Goal: Transaction & Acquisition: Book appointment/travel/reservation

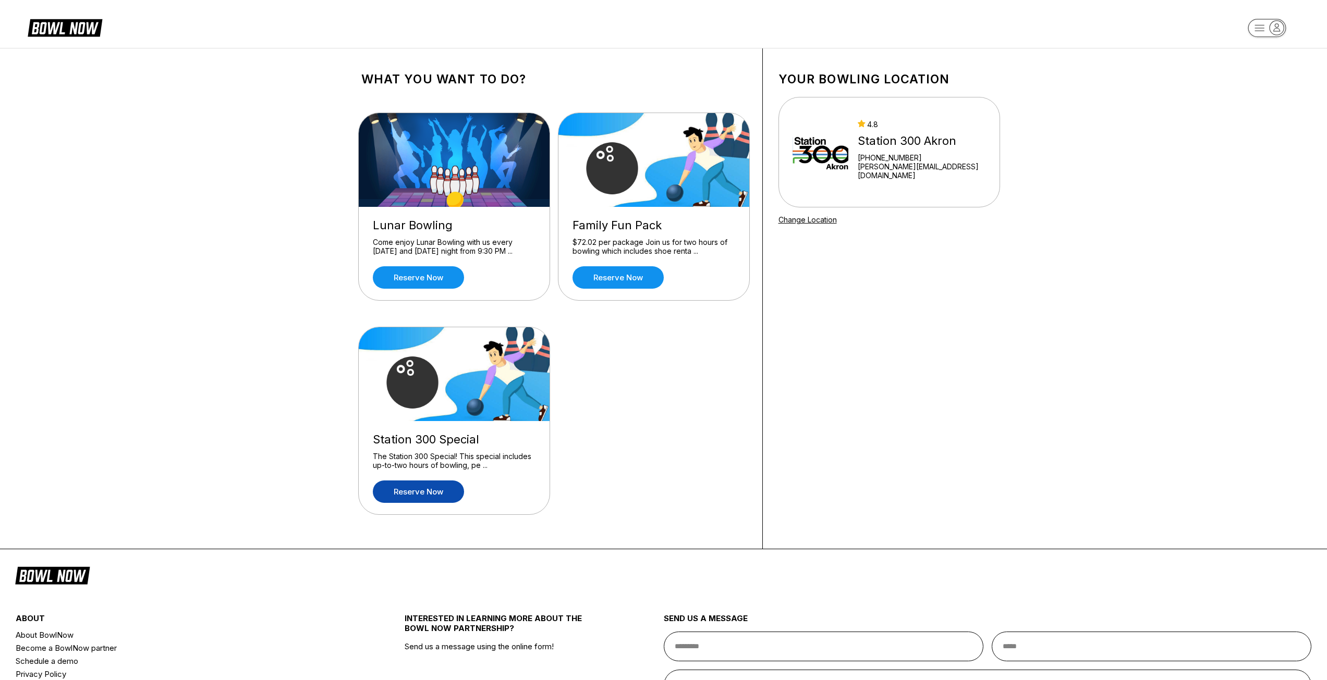
click at [449, 491] on link "Reserve now" at bounding box center [418, 492] width 91 height 22
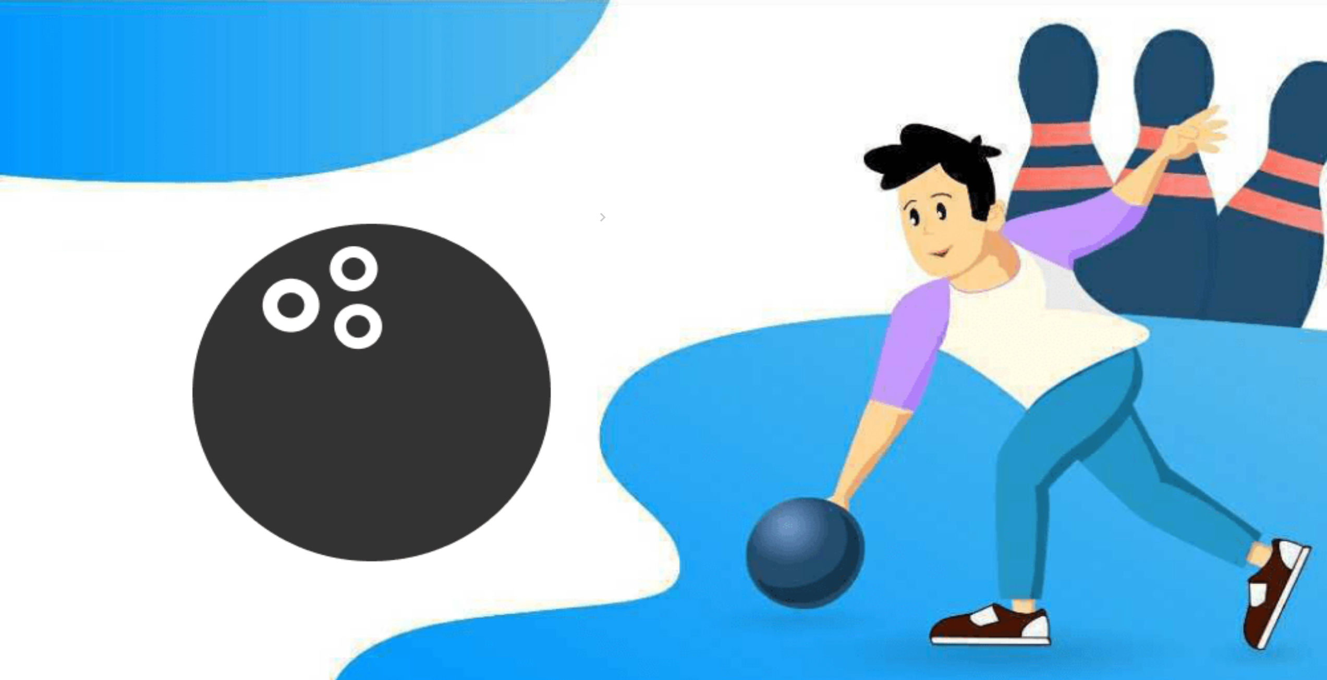
click at [439, 148] on icon at bounding box center [442, 145] width 6 height 6
type input "*"
click at [667, 185] on div "*" at bounding box center [553, 168] width 385 height 35
click at [560, 178] on div "Guests? * How many hours? *" at bounding box center [553, 152] width 385 height 68
click at [573, 246] on div "2" at bounding box center [566, 239] width 14 height 14
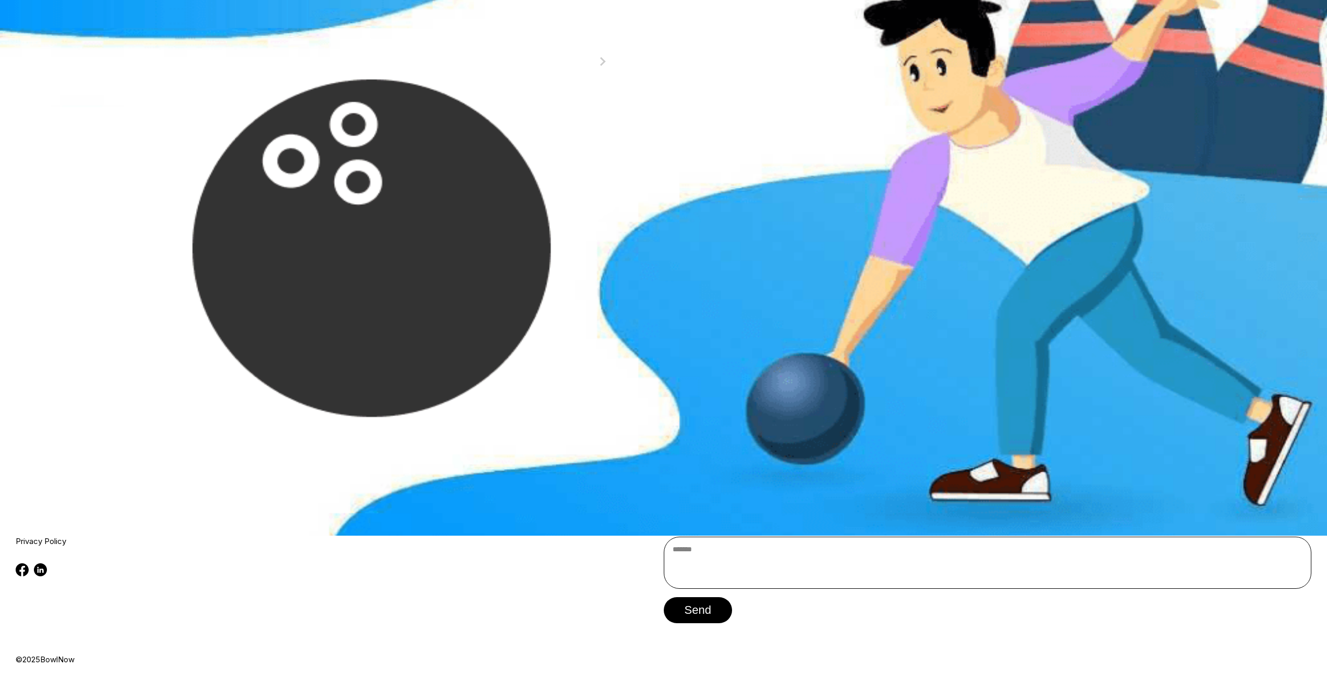
scroll to position [209, 0]
click at [410, 231] on button "4:00 PM" at bounding box center [385, 223] width 49 height 15
click at [430, 400] on button "Continue" at bounding box center [405, 387] width 88 height 26
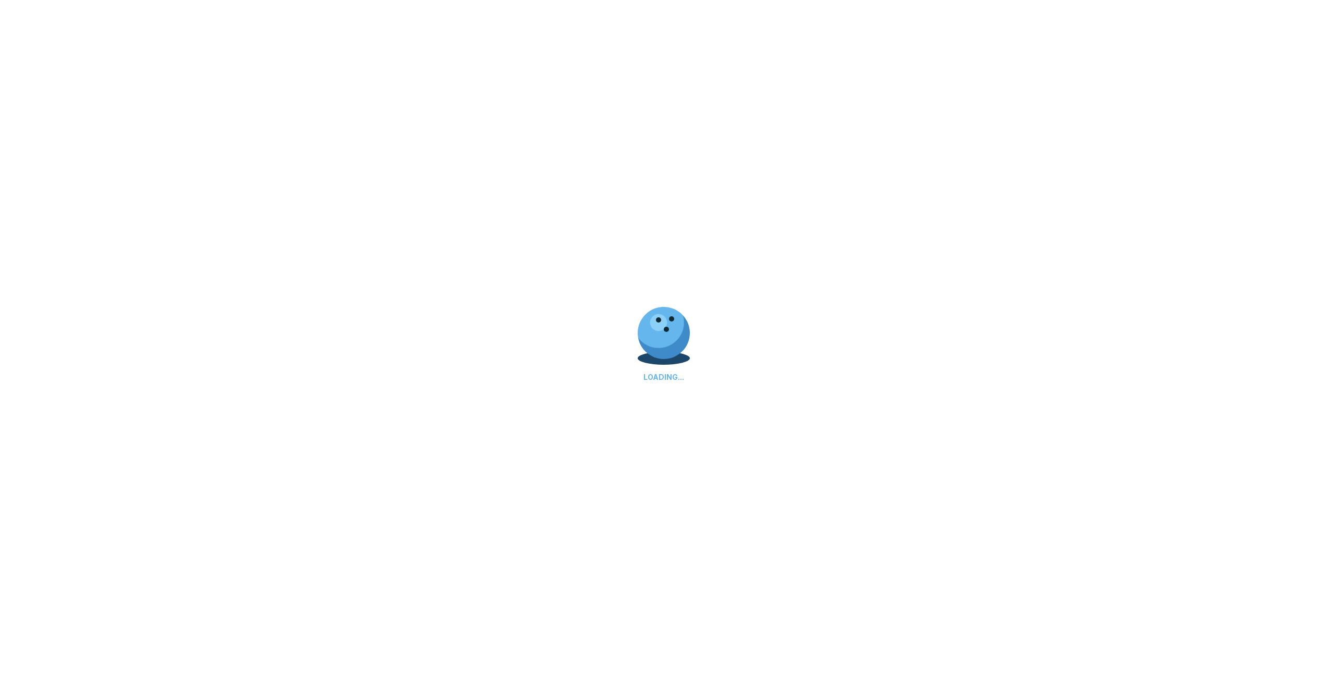
select select "**"
